Goal: Check status

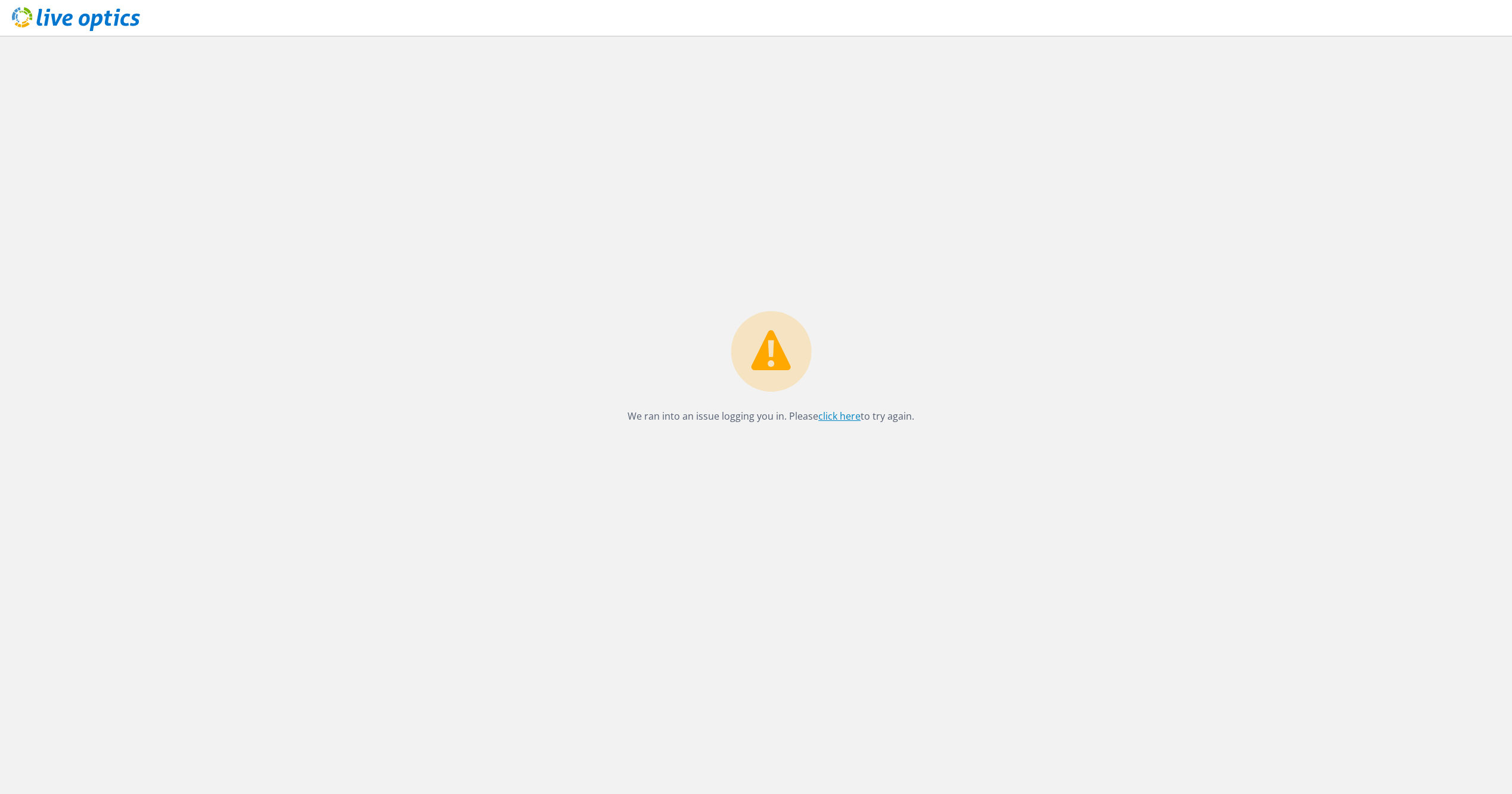
click at [844, 413] on link "click here" at bounding box center [840, 416] width 42 height 13
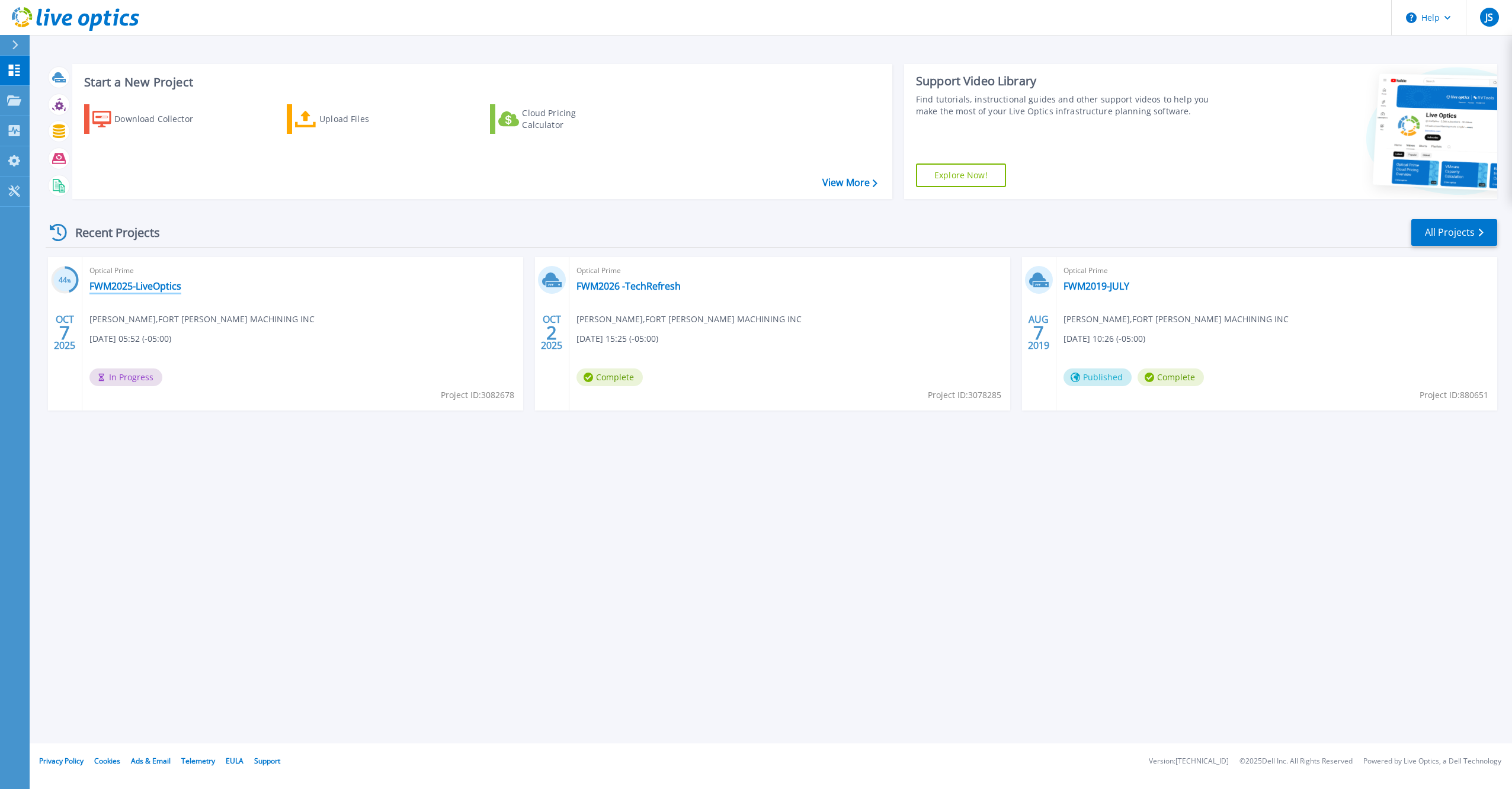
click at [157, 287] on link "FWM2025-LiveOptics" at bounding box center [135, 286] width 92 height 12
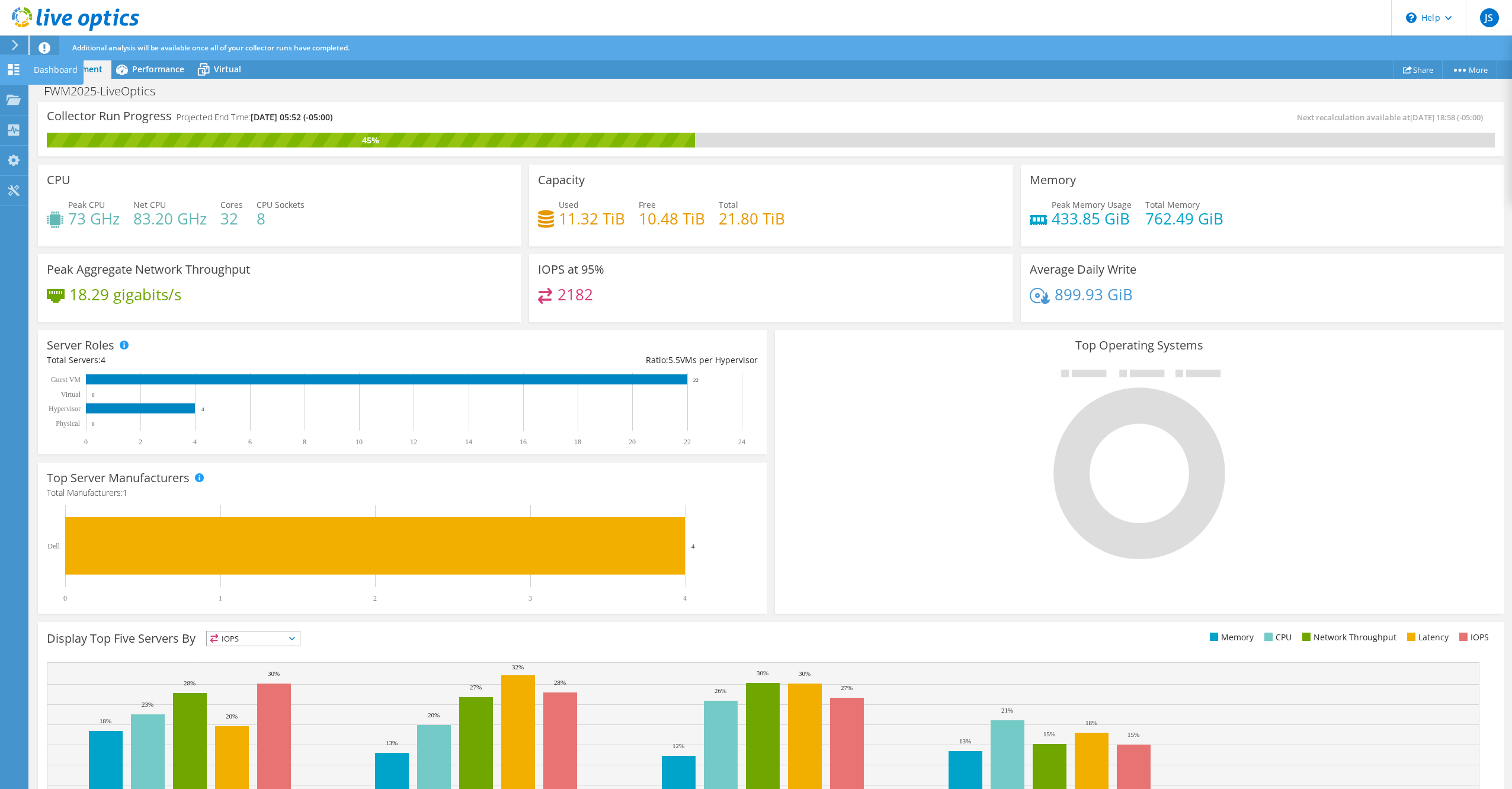
click at [20, 69] on icon at bounding box center [14, 70] width 14 height 11
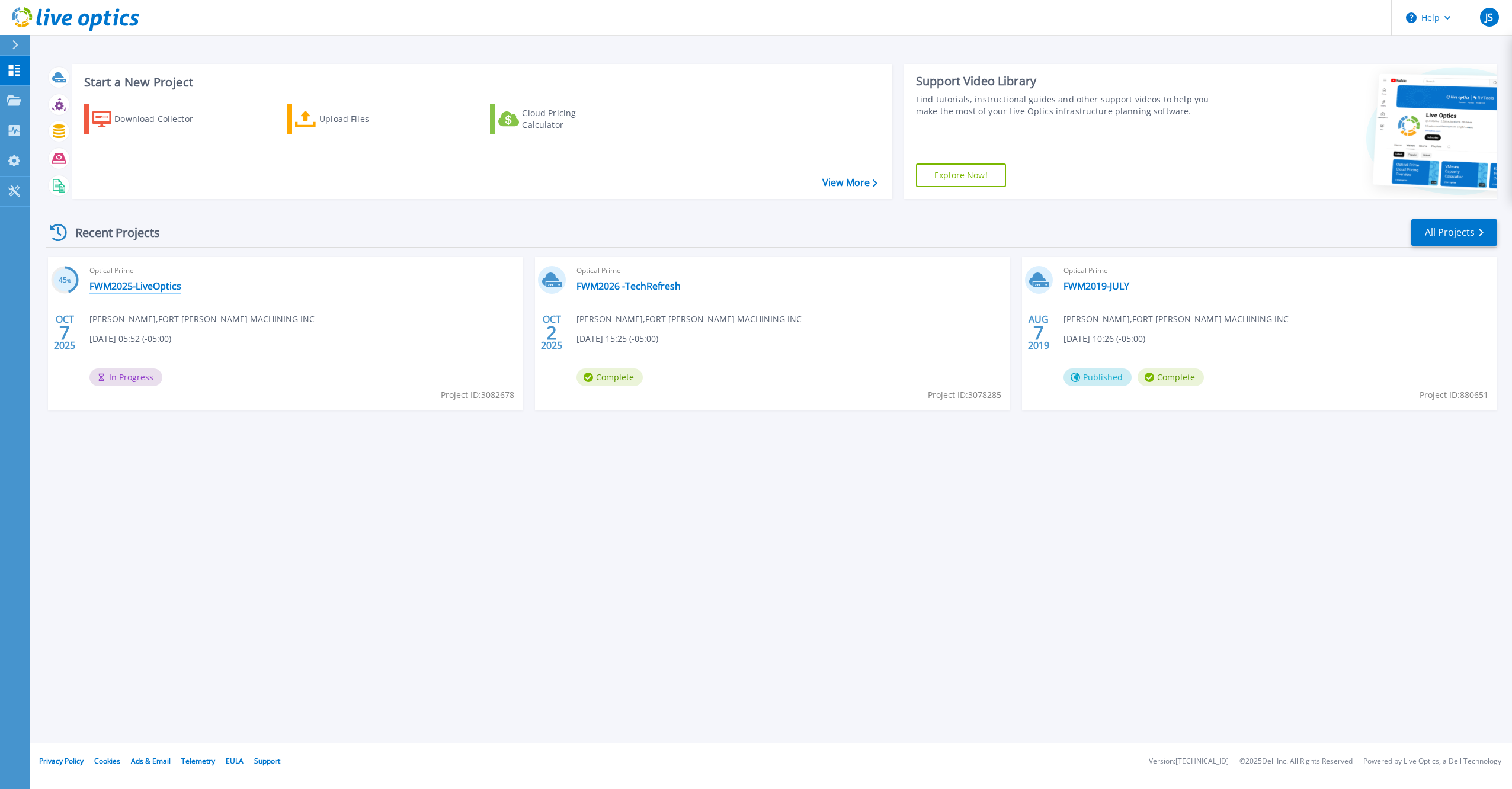
click at [154, 286] on link "FWM2025-LiveOptics" at bounding box center [135, 286] width 92 height 12
